Goal: Find specific page/section: Find specific page/section

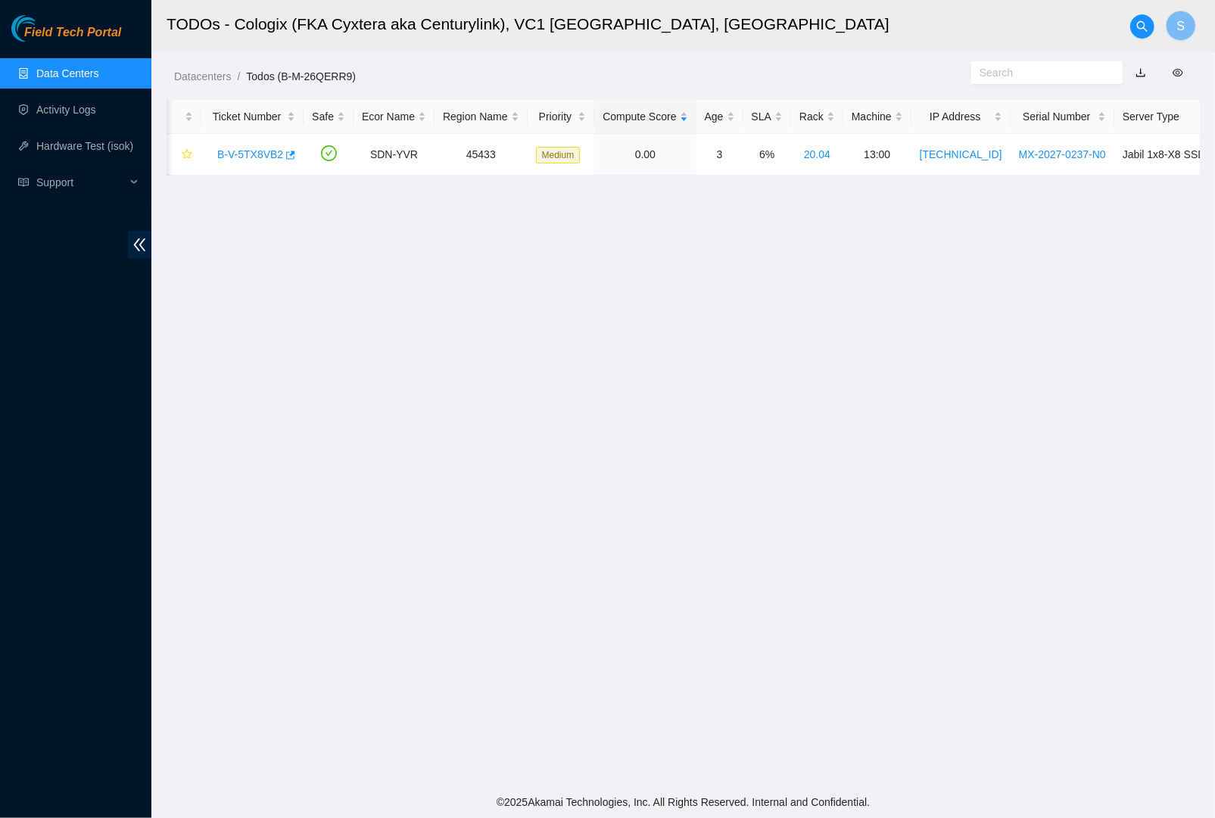
scroll to position [0, 157]
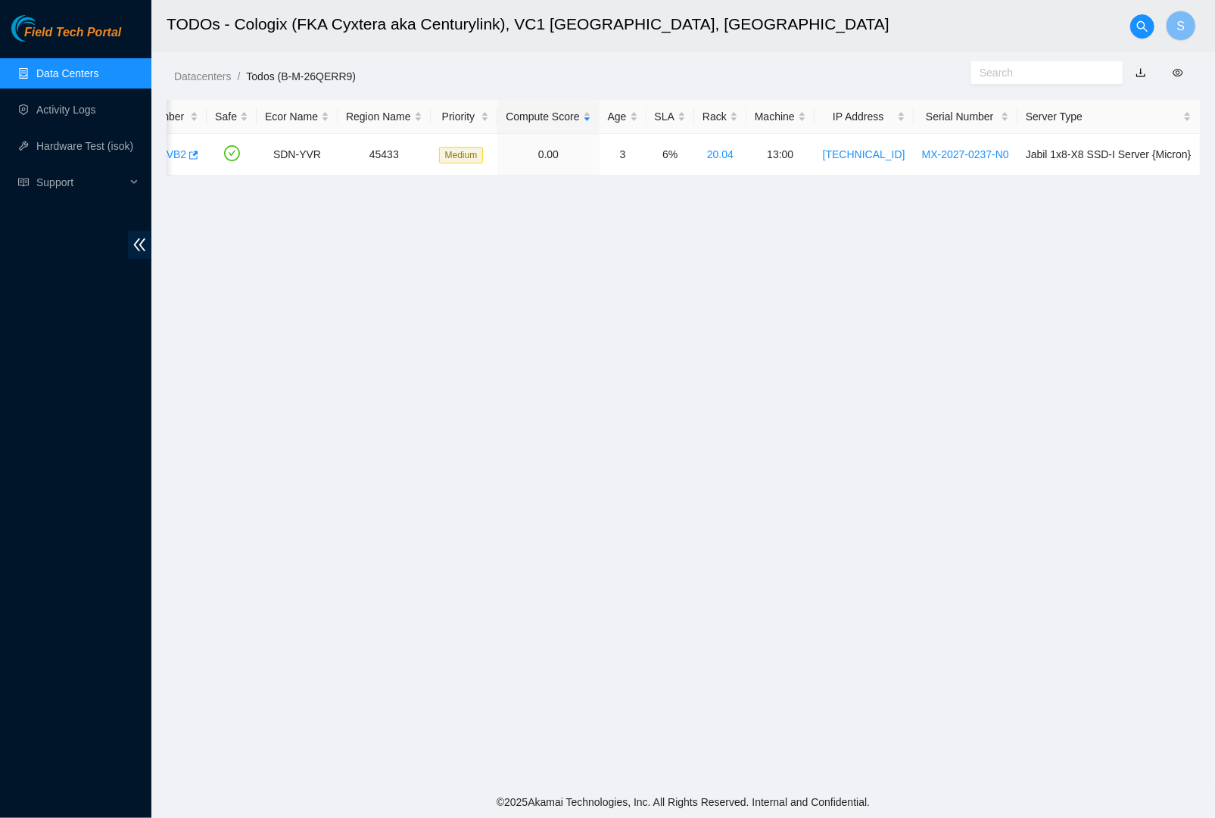
click at [64, 30] on span "Field Tech Portal" at bounding box center [72, 33] width 97 height 14
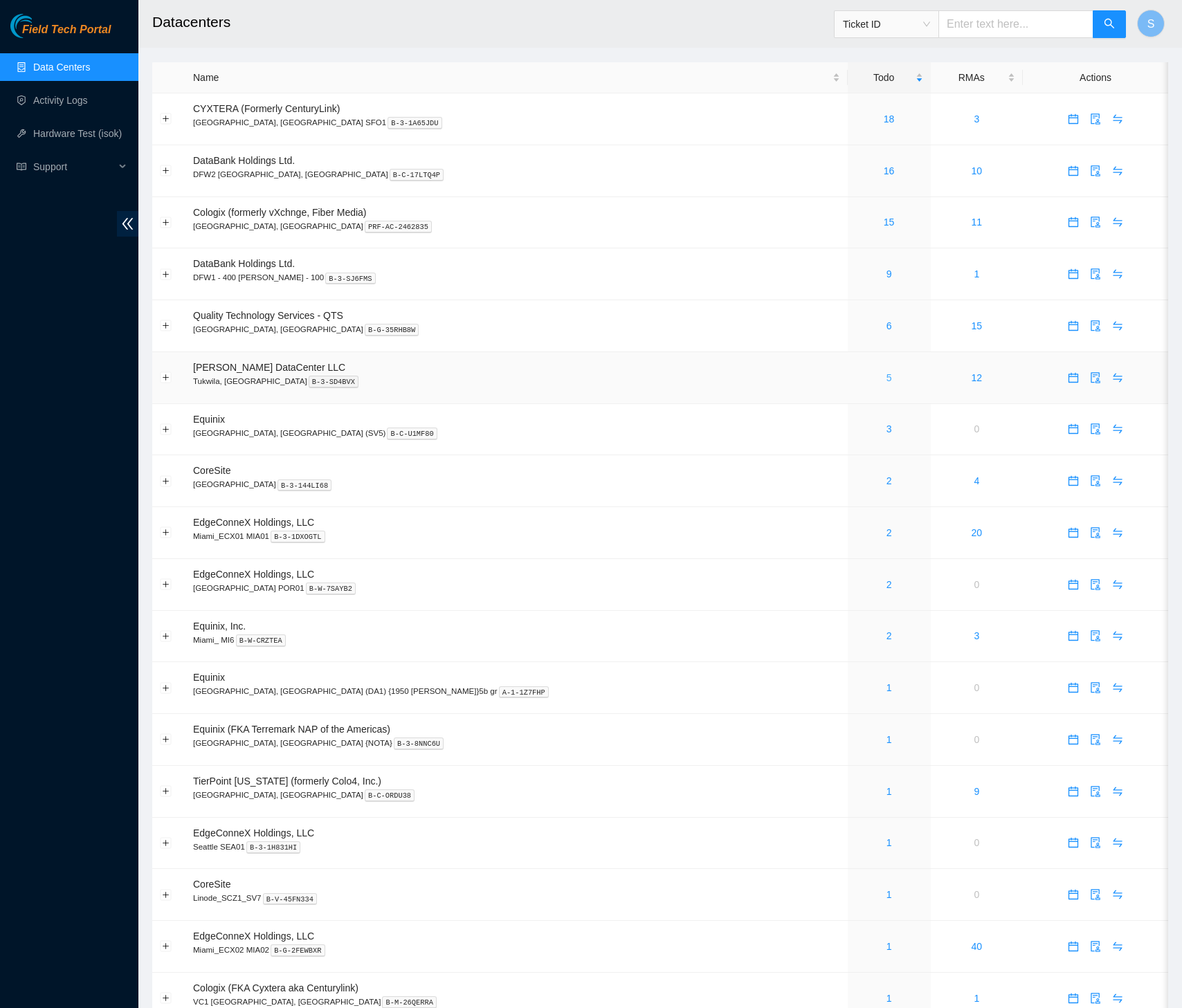
click at [886, 380] on link "5" at bounding box center [889, 377] width 5 height 11
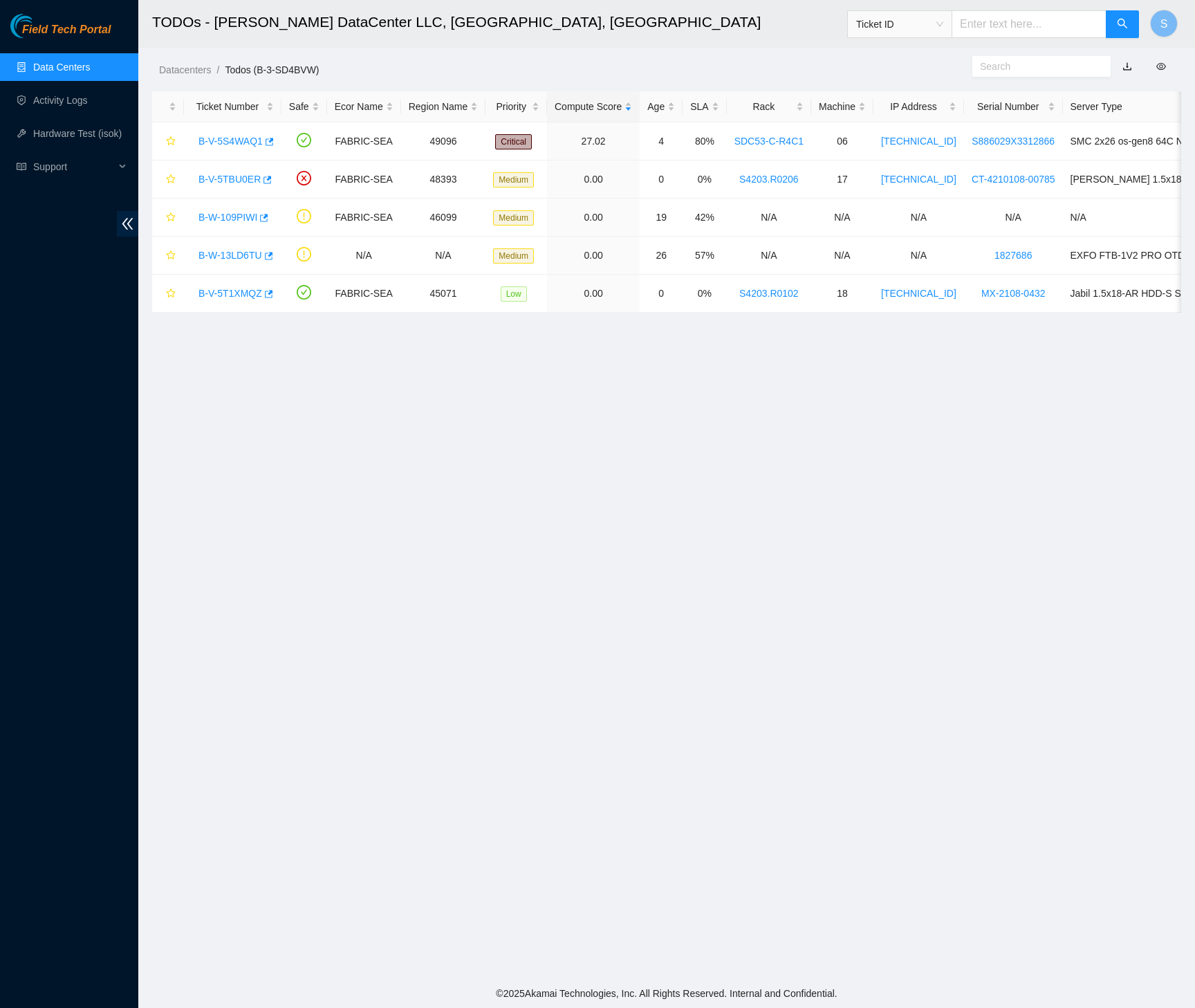
click at [636, 480] on main "TODOs - [PERSON_NAME] DataCenter LLC, [GEOGRAPHIC_DATA], [GEOGRAPHIC_DATA] Tick…" at bounding box center [666, 489] width 1056 height 979
click at [474, 435] on main "TODOs - [PERSON_NAME] DataCenter LLC, [GEOGRAPHIC_DATA], [GEOGRAPHIC_DATA] Tick…" at bounding box center [666, 489] width 1056 height 979
drag, startPoint x: 194, startPoint y: 140, endPoint x: 269, endPoint y: 139, distance: 75.0
click at [269, 139] on div "B-V-5S4WAQ1" at bounding box center [233, 141] width 82 height 22
copy div "B-V-5S4WAQ1"
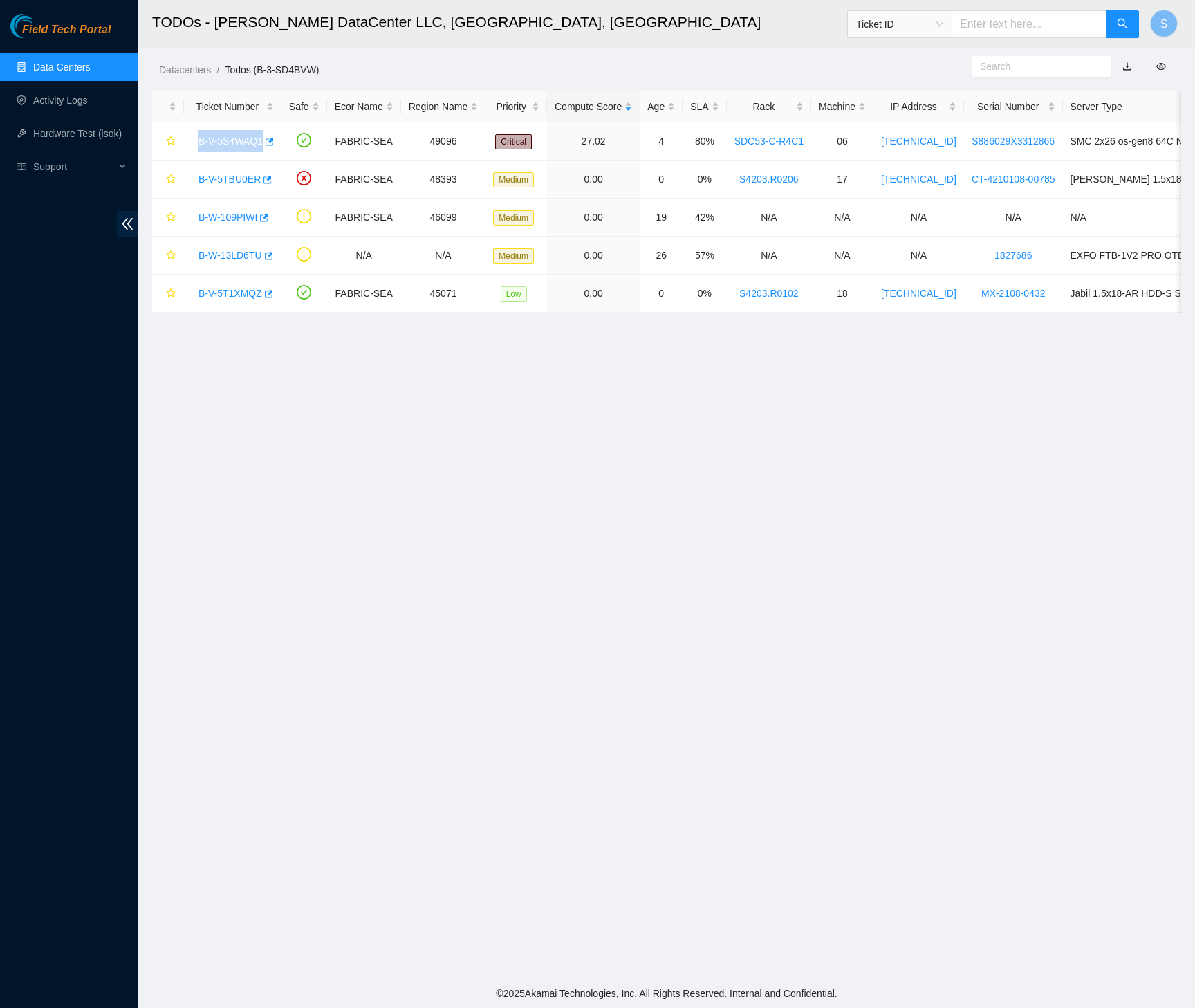
click at [607, 488] on main "TODOs - [PERSON_NAME] DataCenter LLC, [GEOGRAPHIC_DATA], [GEOGRAPHIC_DATA] Tick…" at bounding box center [666, 489] width 1056 height 979
click at [593, 609] on main "TODOs - Sabey DataCenter LLC, Tukwila, WA Ticket ID S Datacenters / Todos (B-3-…" at bounding box center [666, 489] width 1056 height 979
click at [773, 466] on main "TODOs - Sabey DataCenter LLC, Tukwila, WA Ticket ID S Datacenters / Todos (B-3-…" at bounding box center [666, 489] width 1056 height 979
click at [79, 21] on div "Field Tech Portal" at bounding box center [69, 26] width 138 height 24
click at [87, 32] on span "Field Tech Portal" at bounding box center [66, 30] width 89 height 13
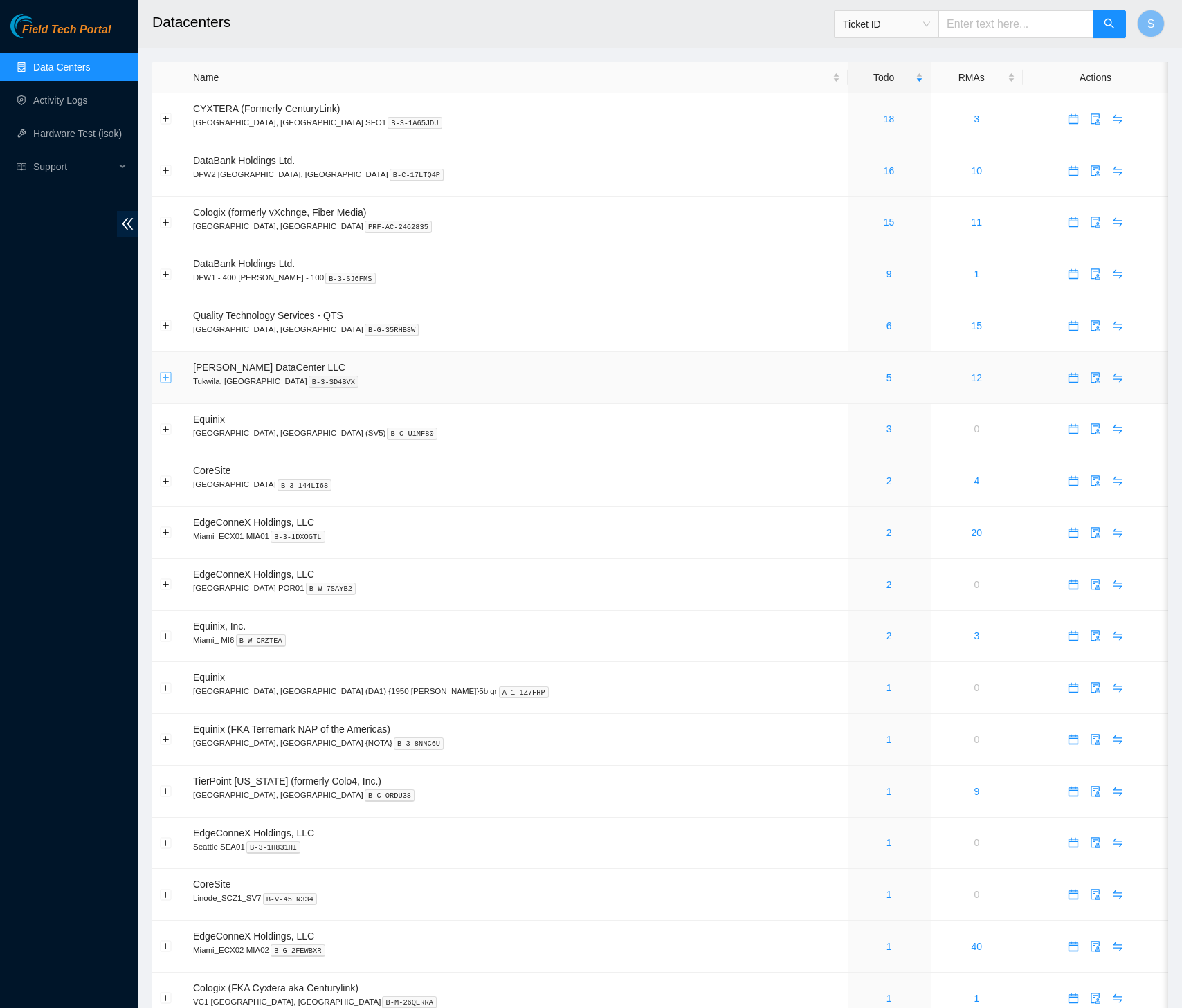
click at [169, 382] on button "Expand row" at bounding box center [166, 377] width 11 height 11
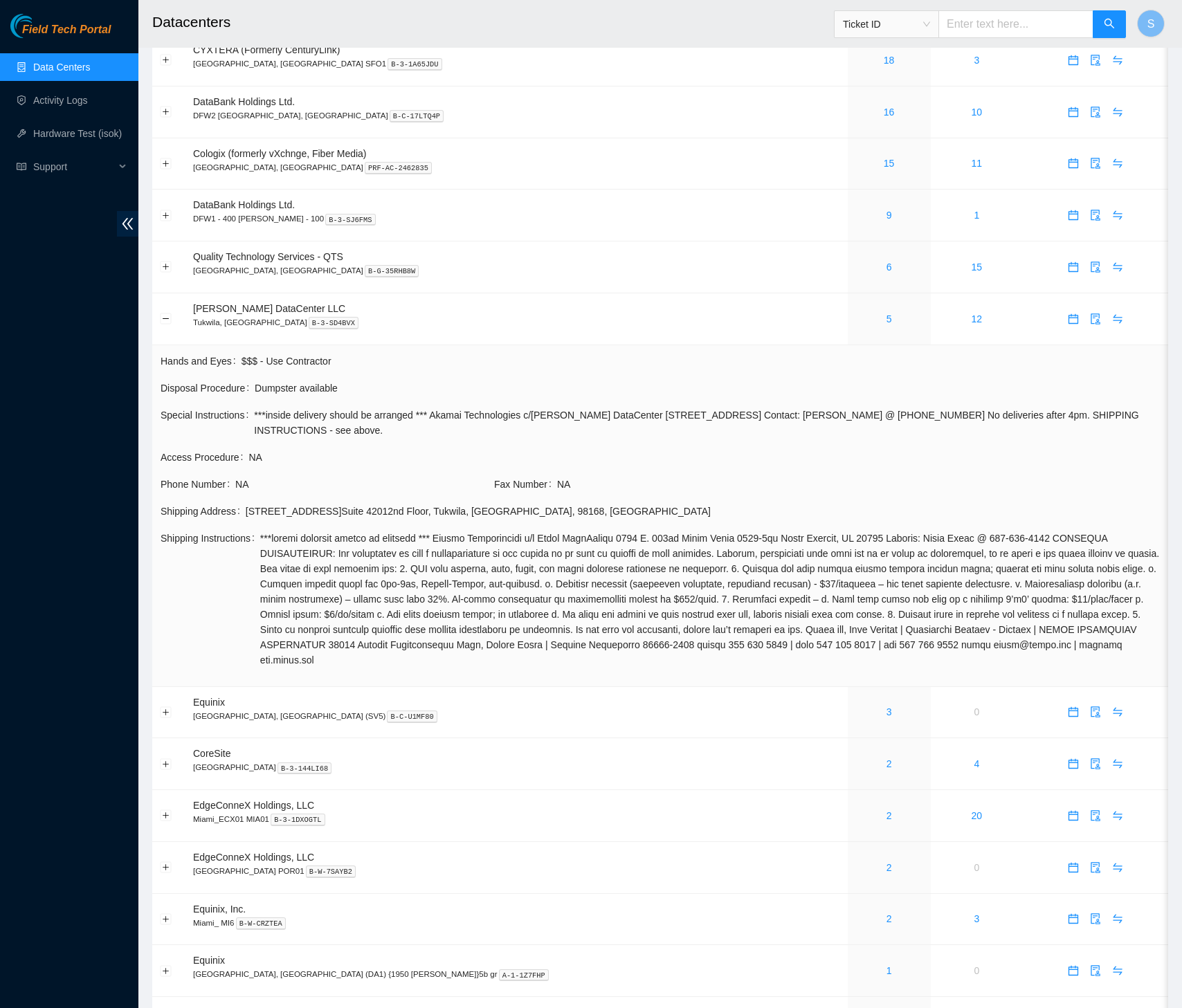
scroll to position [236, 0]
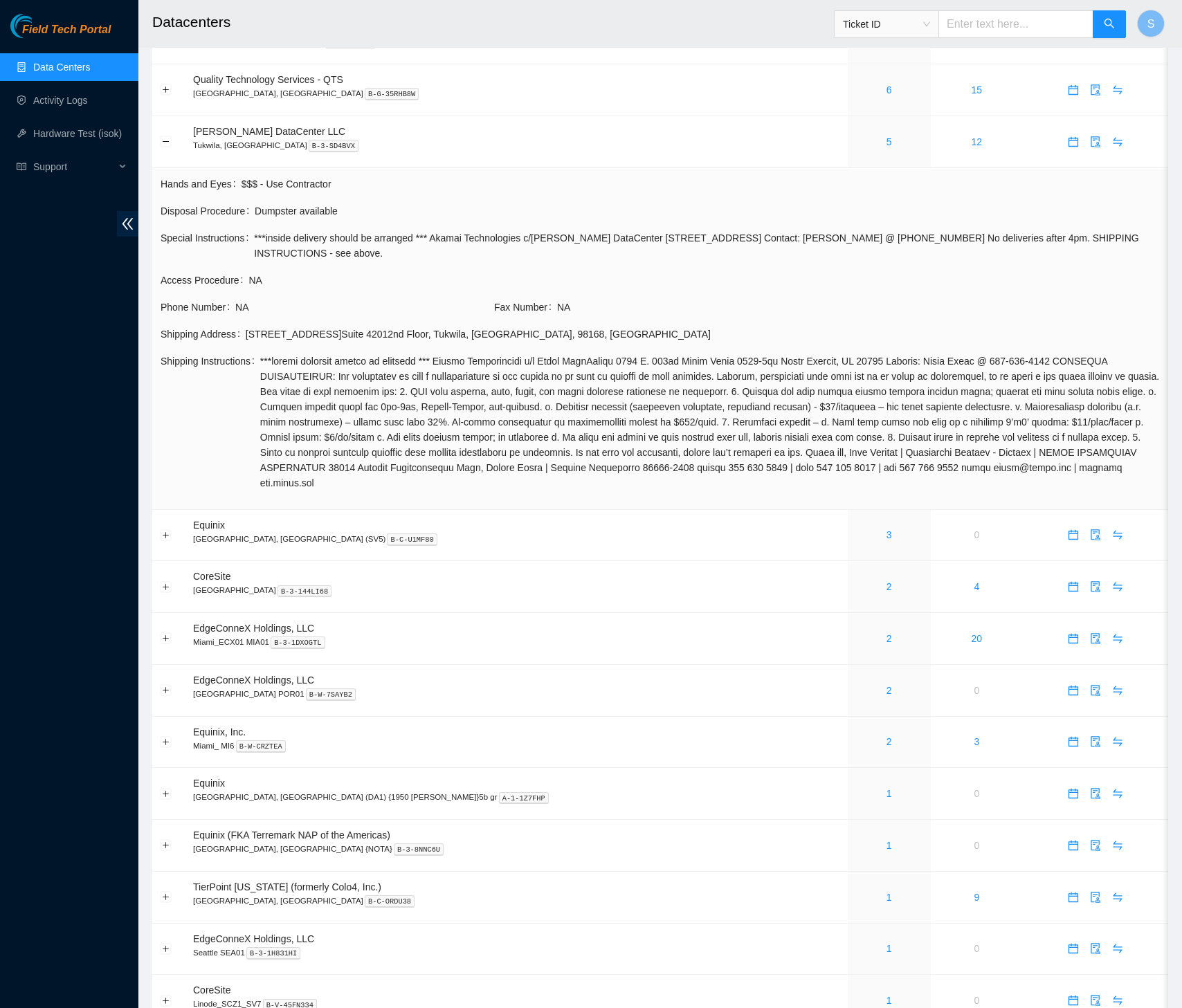
click at [735, 294] on td "Access Procedure NA" at bounding box center [660, 285] width 1000 height 27
click at [707, 328] on div "3355 S. 120th Place Suite 4201 2nd Floor , Tukwila , WA , 98168 , USA" at bounding box center [703, 334] width 914 height 16
click at [792, 305] on span "NA" at bounding box center [857, 307] width 602 height 16
